Goal: Find specific page/section: Find specific page/section

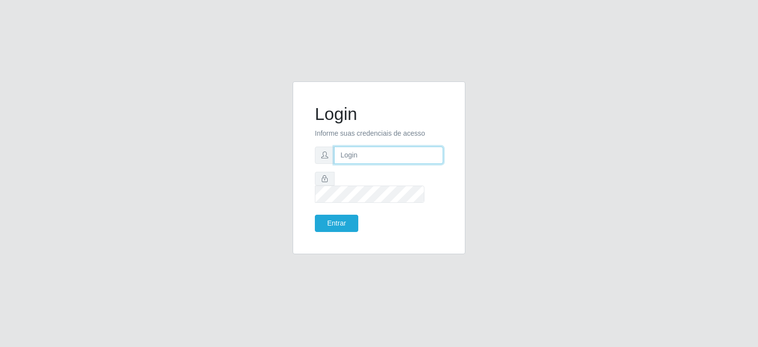
click at [369, 164] on input "text" at bounding box center [388, 155] width 109 height 17
type input "[EMAIL_ADDRESS][DOMAIN_NAME]"
click at [315, 215] on button "Entrar" at bounding box center [336, 223] width 43 height 17
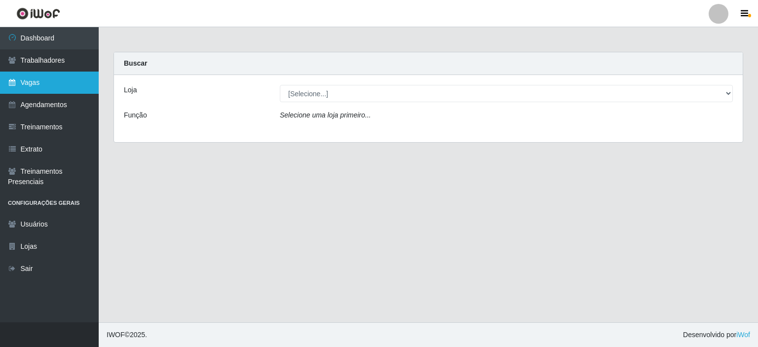
click at [26, 78] on link "Vagas" at bounding box center [49, 83] width 99 height 22
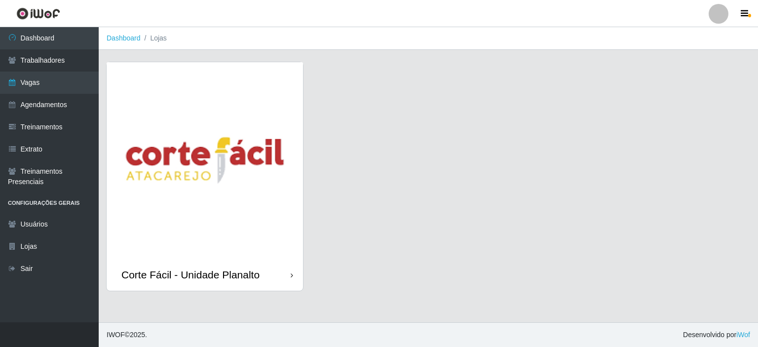
click at [190, 215] on img at bounding box center [205, 160] width 196 height 196
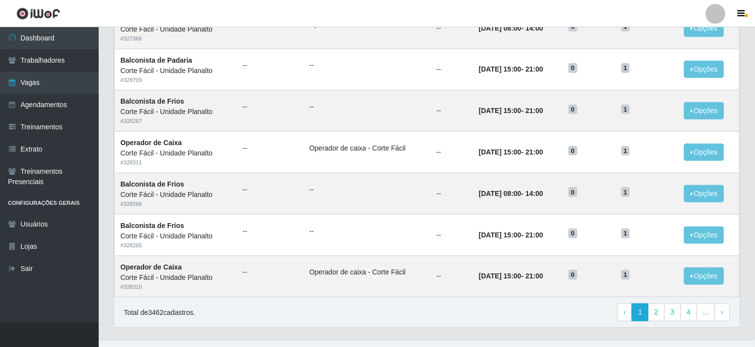
scroll to position [486, 0]
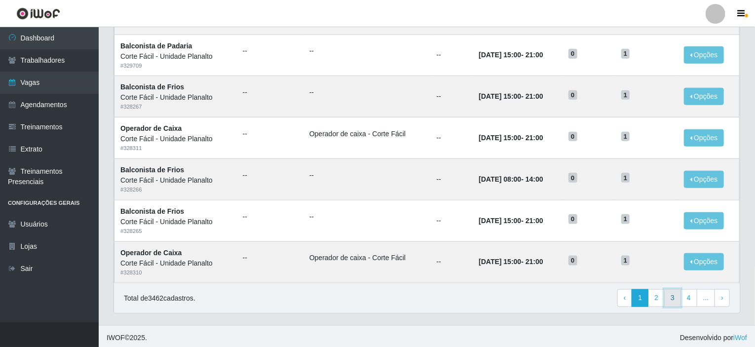
click at [674, 295] on link "3" at bounding box center [672, 298] width 17 height 18
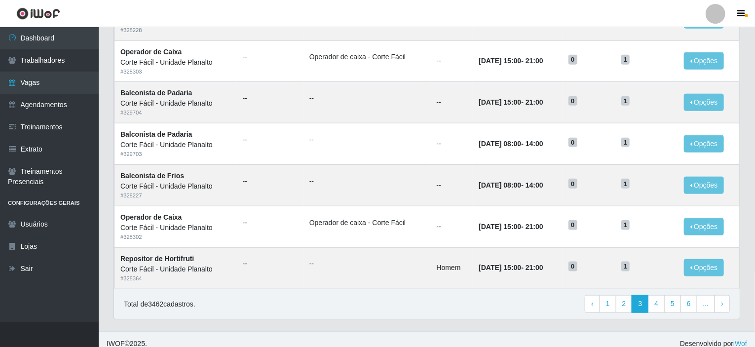
scroll to position [486, 0]
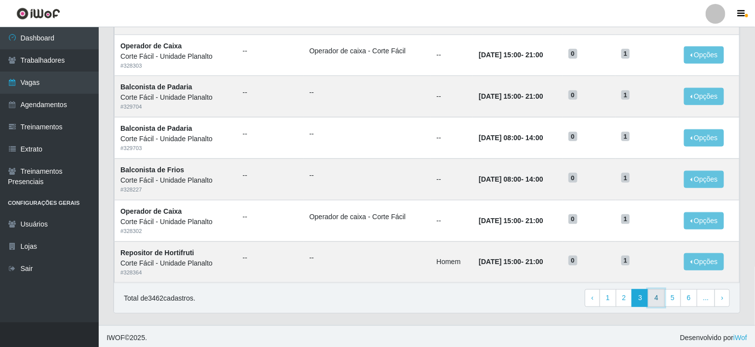
click at [663, 298] on link "4" at bounding box center [656, 298] width 17 height 18
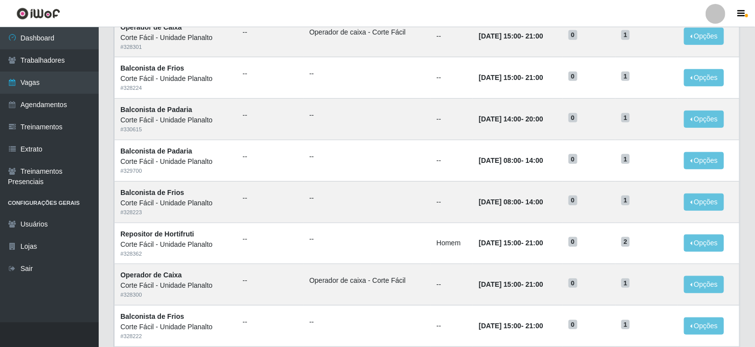
scroll to position [395, 0]
